Goal: Information Seeking & Learning: Learn about a topic

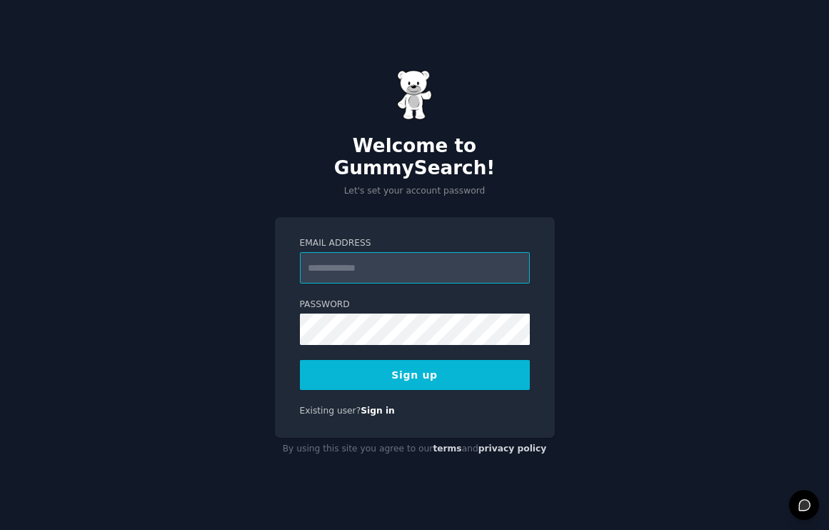
click at [371, 256] on input "Email Address" at bounding box center [415, 267] width 230 height 31
type input "**********"
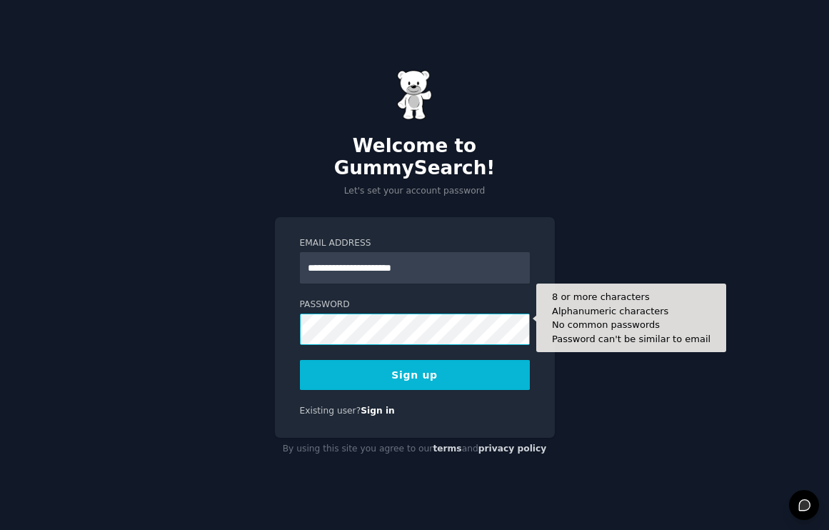
click at [300, 360] on button "Sign up" at bounding box center [415, 375] width 230 height 30
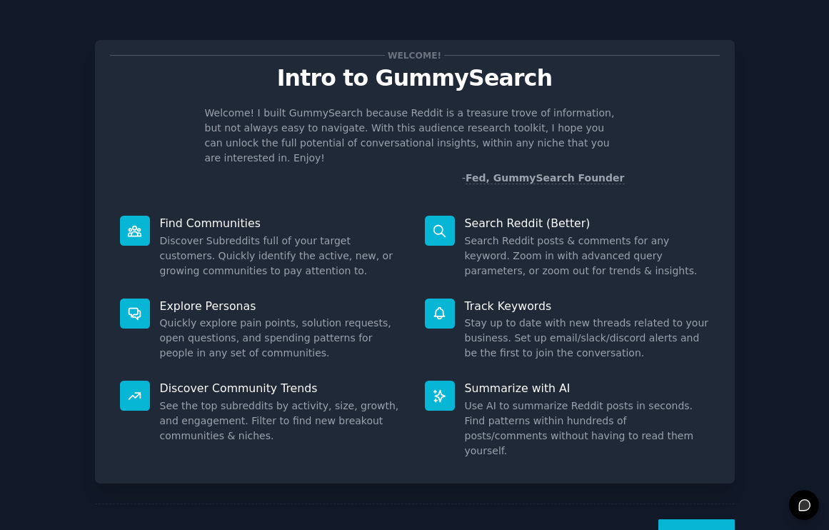
click at [684, 519] on button "Next" at bounding box center [696, 536] width 76 height 35
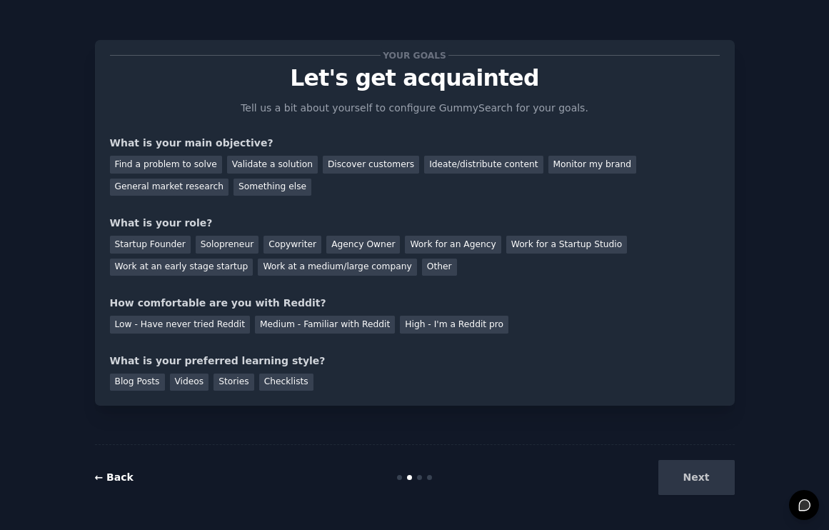
click at [121, 474] on link "← Back" at bounding box center [114, 476] width 39 height 11
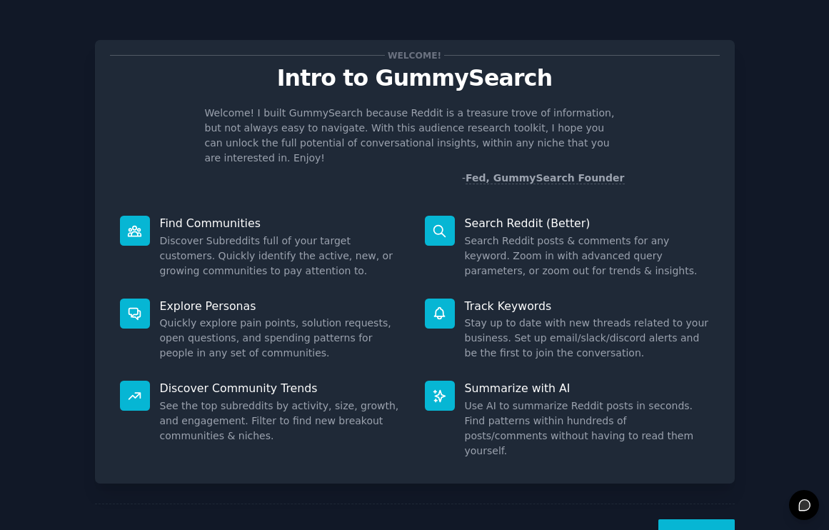
click at [693, 519] on button "Next" at bounding box center [696, 536] width 76 height 35
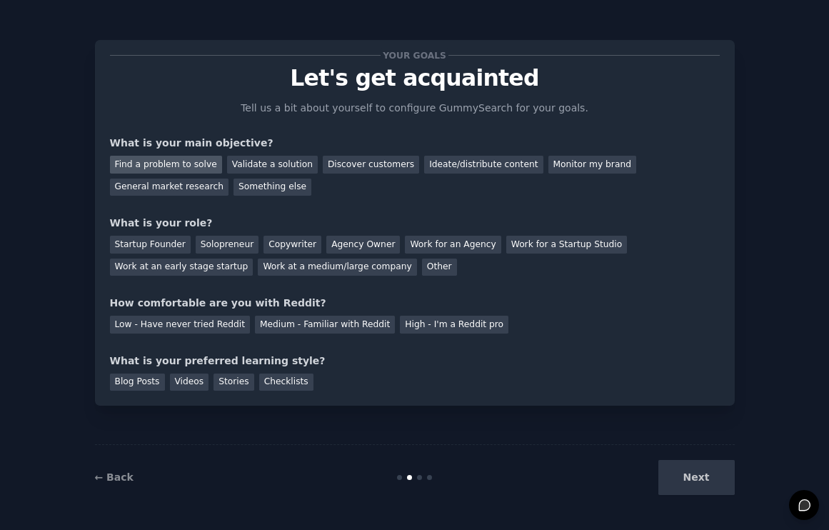
click at [193, 162] on div "Find a problem to solve" at bounding box center [166, 165] width 112 height 18
click at [456, 165] on div "Ideate/distribute content" at bounding box center [483, 165] width 119 height 18
click at [171, 161] on div "Find a problem to solve" at bounding box center [166, 165] width 112 height 18
click at [463, 249] on div "Work for an Agency" at bounding box center [453, 245] width 96 height 18
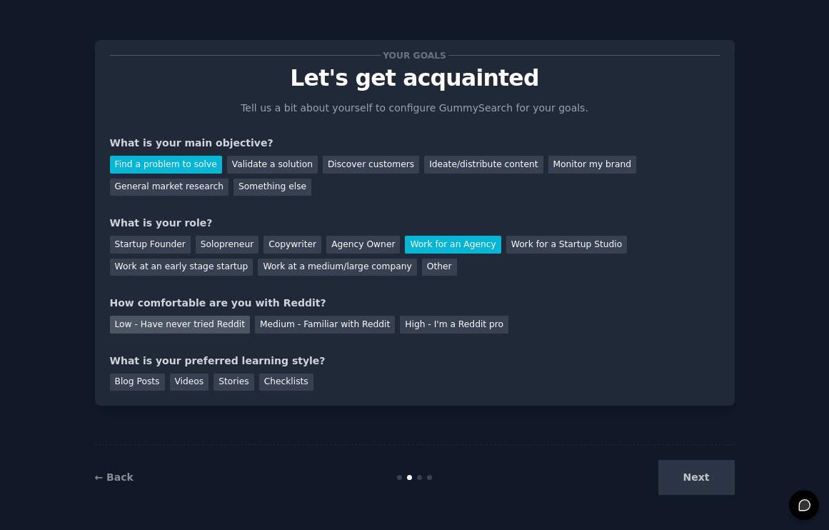
click at [131, 325] on div "Low - Have never tried Reddit" at bounding box center [180, 325] width 140 height 18
click at [134, 383] on div "Blog Posts" at bounding box center [137, 382] width 55 height 18
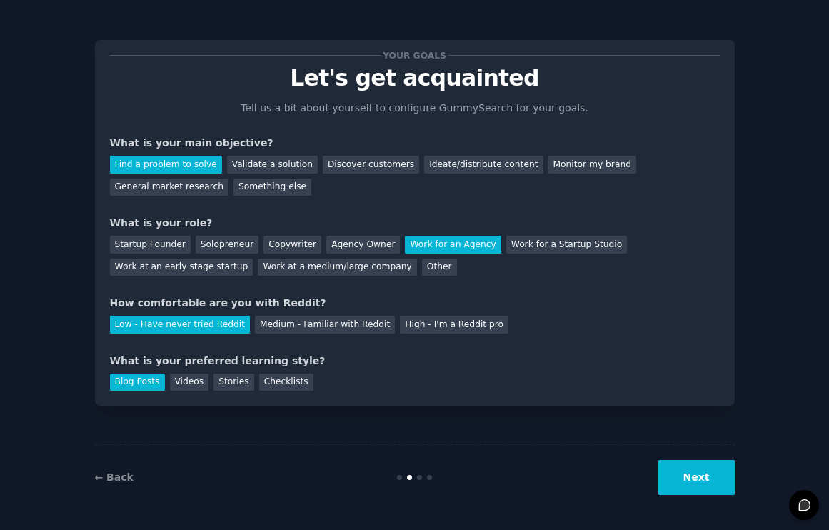
click at [683, 480] on button "Next" at bounding box center [696, 477] width 76 height 35
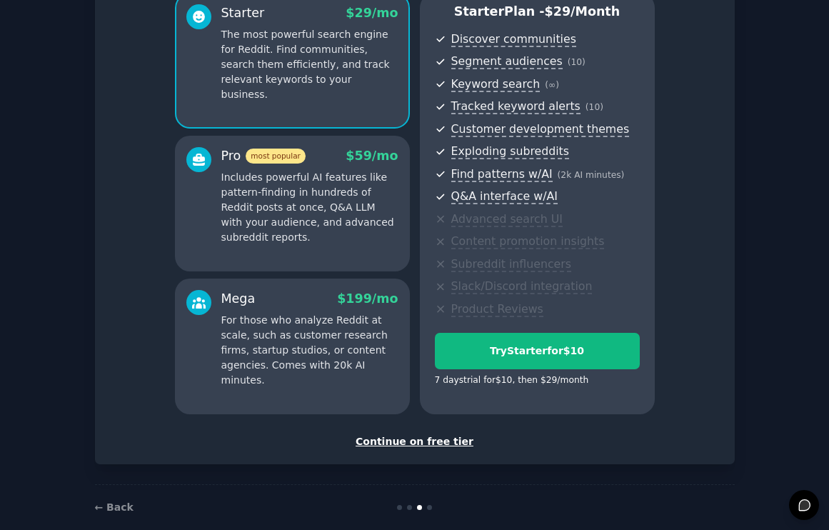
scroll to position [155, 0]
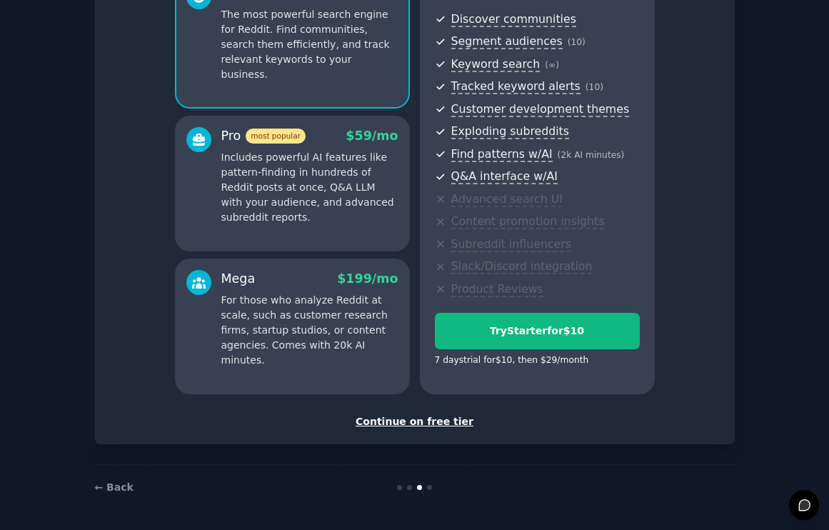
click at [418, 424] on div "Continue on free tier" at bounding box center [415, 421] width 610 height 15
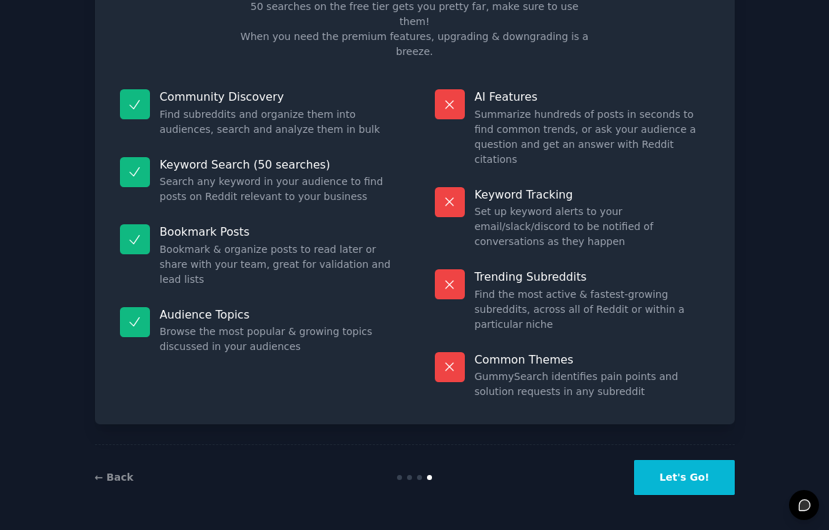
scroll to position [26, 0]
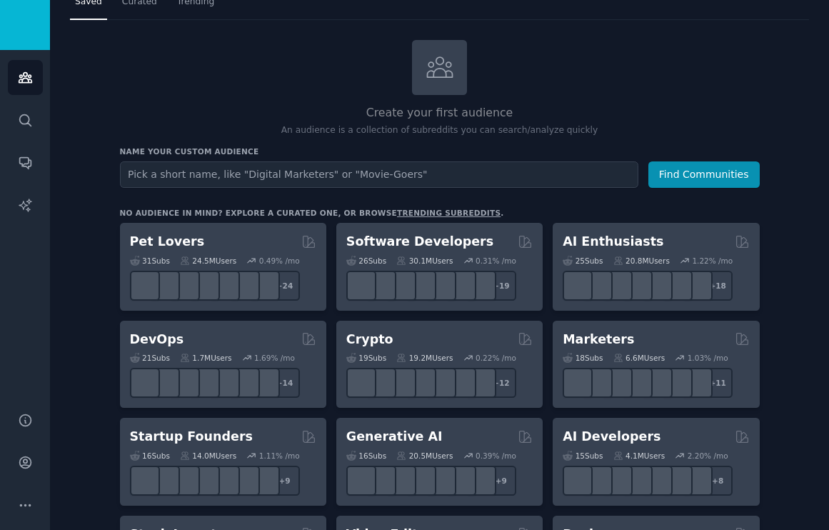
scroll to position [37, 0]
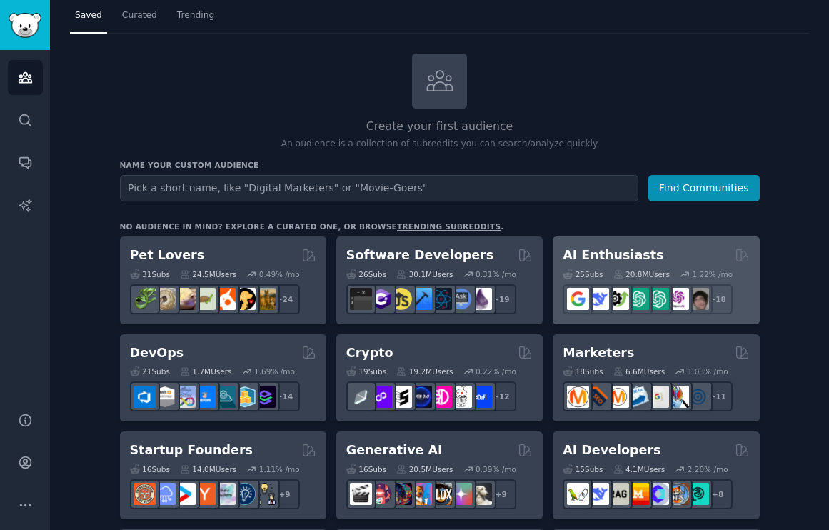
click at [628, 252] on h2 "AI Enthusiasts" at bounding box center [613, 255] width 101 height 18
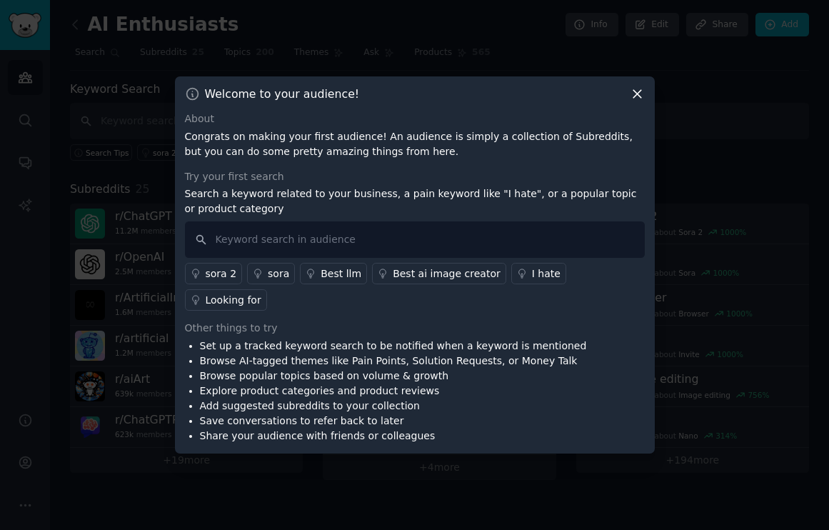
click at [228, 281] on div "sora 2" at bounding box center [221, 273] width 31 height 15
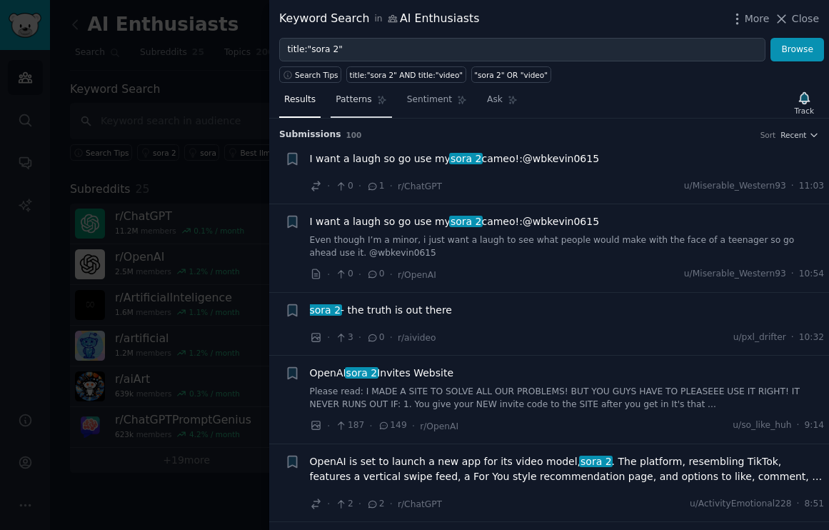
click at [363, 104] on span "Patterns" at bounding box center [354, 100] width 36 height 13
